Goal: Task Accomplishment & Management: Use online tool/utility

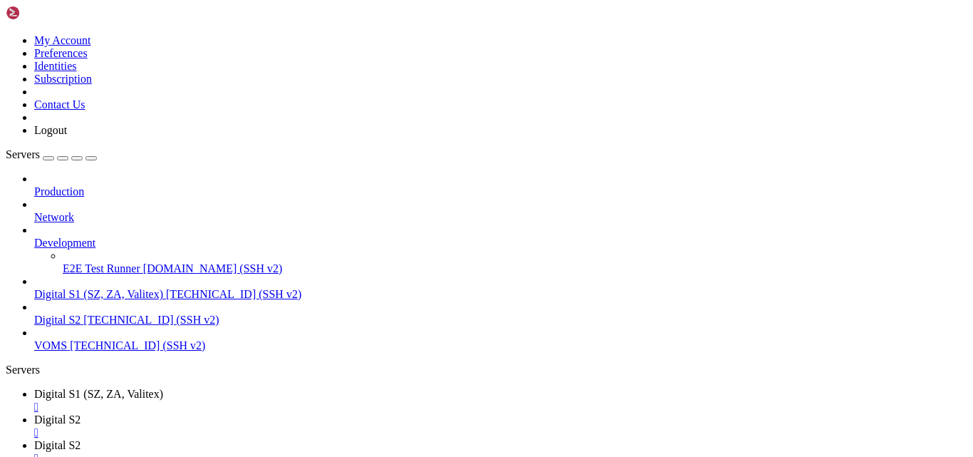
scroll to position [73, 0]
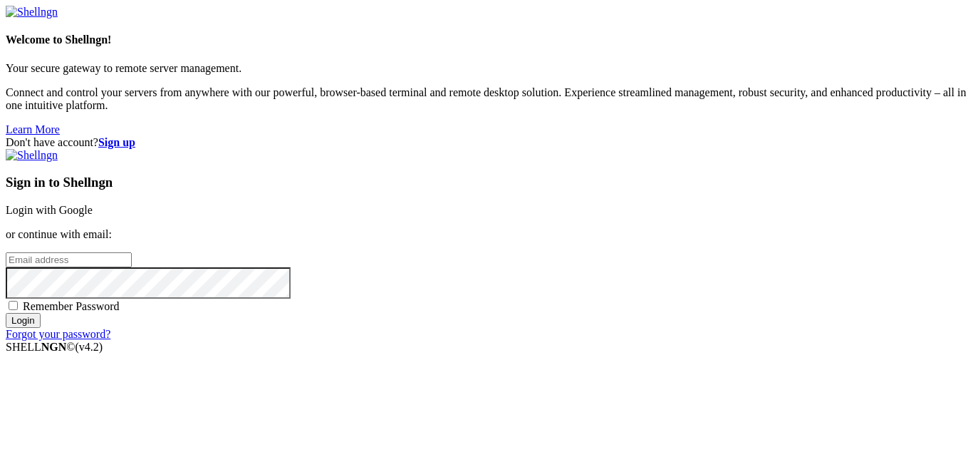
click at [93, 204] on link "Login with Google" at bounding box center [49, 210] width 87 height 12
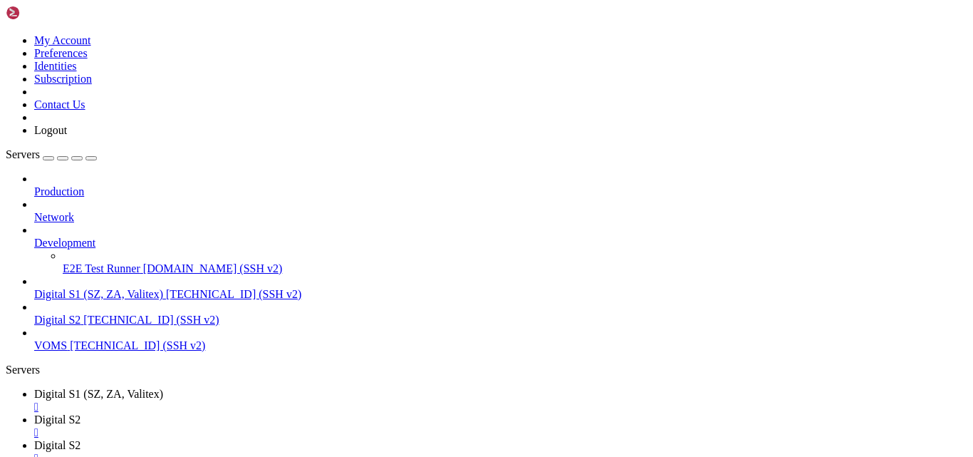
scroll to position [73, 0]
click at [456, 439] on link "Digital S2 " at bounding box center [500, 452] width 933 height 26
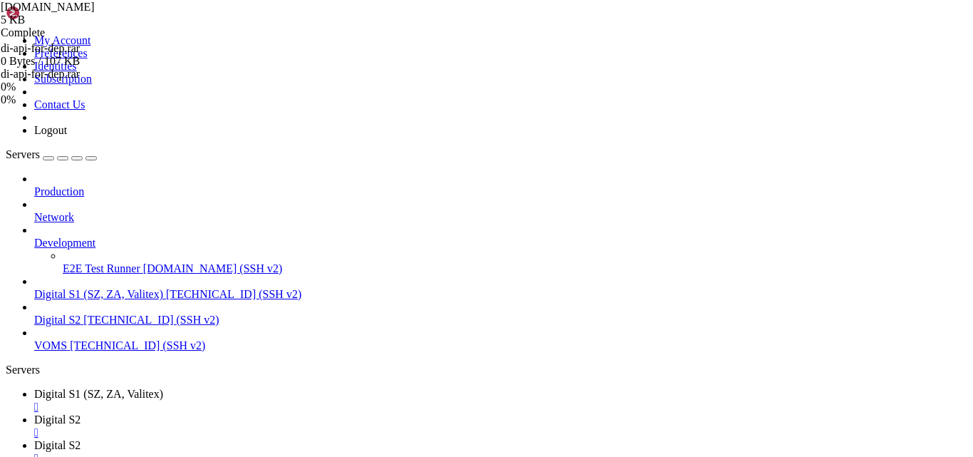
click at [879, 258] on div "[DOMAIN_NAME] 5 KB Complete di-api-for-dep.rar 0 Bytes / 107 KB di-api-for-dep.…" at bounding box center [486, 228] width 973 height 457
click at [879, 258] on div "[DOMAIN_NAME] 5 KB Complete di-api-for-dep.rar 107 KB Complete" at bounding box center [486, 228] width 973 height 457
click at [923, 309] on div "[DOMAIN_NAME] 5 KB Complete di-api-for-dep.rar 107 KB Complete" at bounding box center [486, 228] width 973 height 457
click at [14, 352] on div "Production Network Development E2E Test Runner [DOMAIN_NAME] (SSH v2) Digital S…" at bounding box center [487, 261] width 962 height 179
